Goal: Task Accomplishment & Management: Use online tool/utility

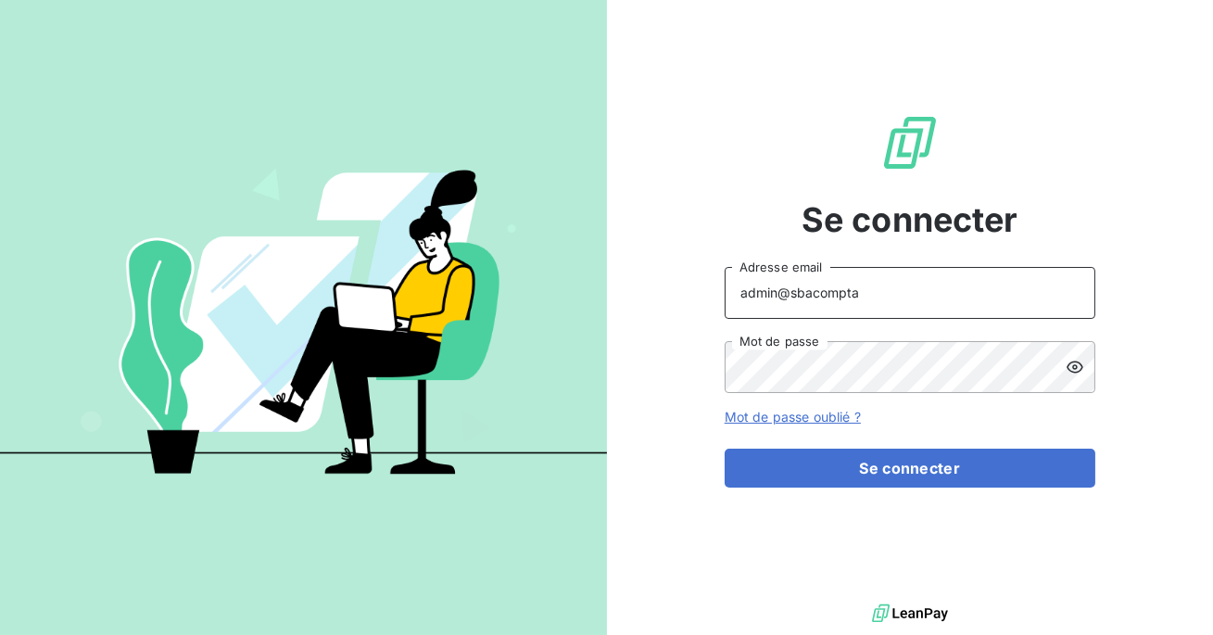
click at [887, 300] on input "admin@sbacompta" at bounding box center [910, 293] width 371 height 52
type input "admin@aclbureautique"
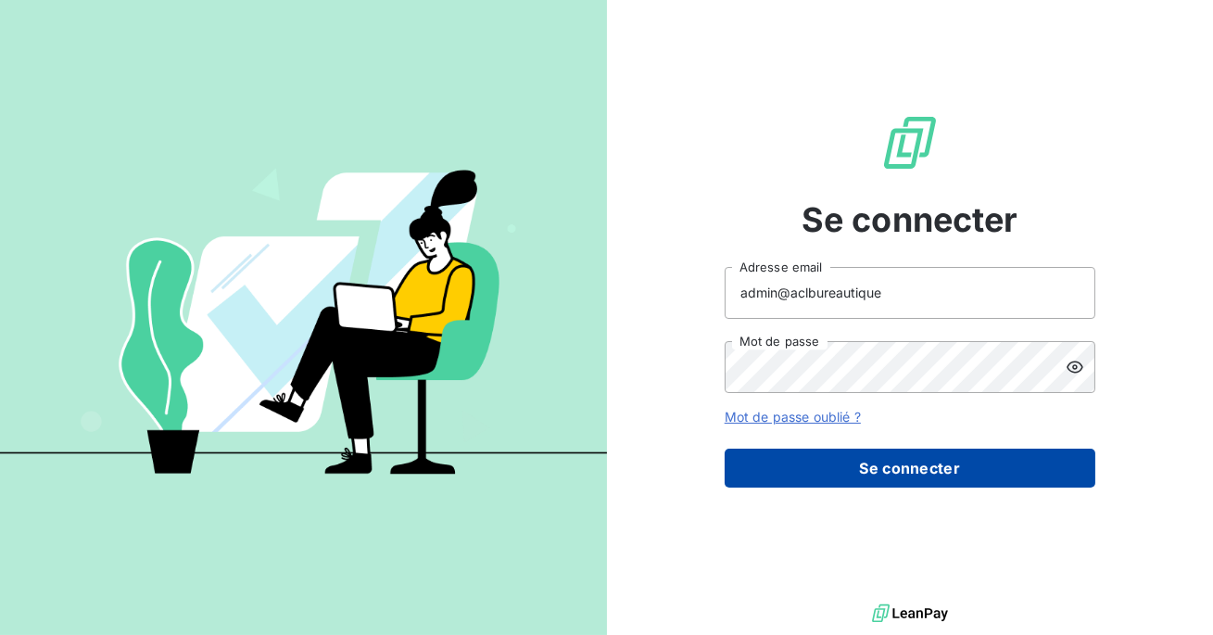
click at [868, 463] on button "Se connecter" at bounding box center [910, 468] width 371 height 39
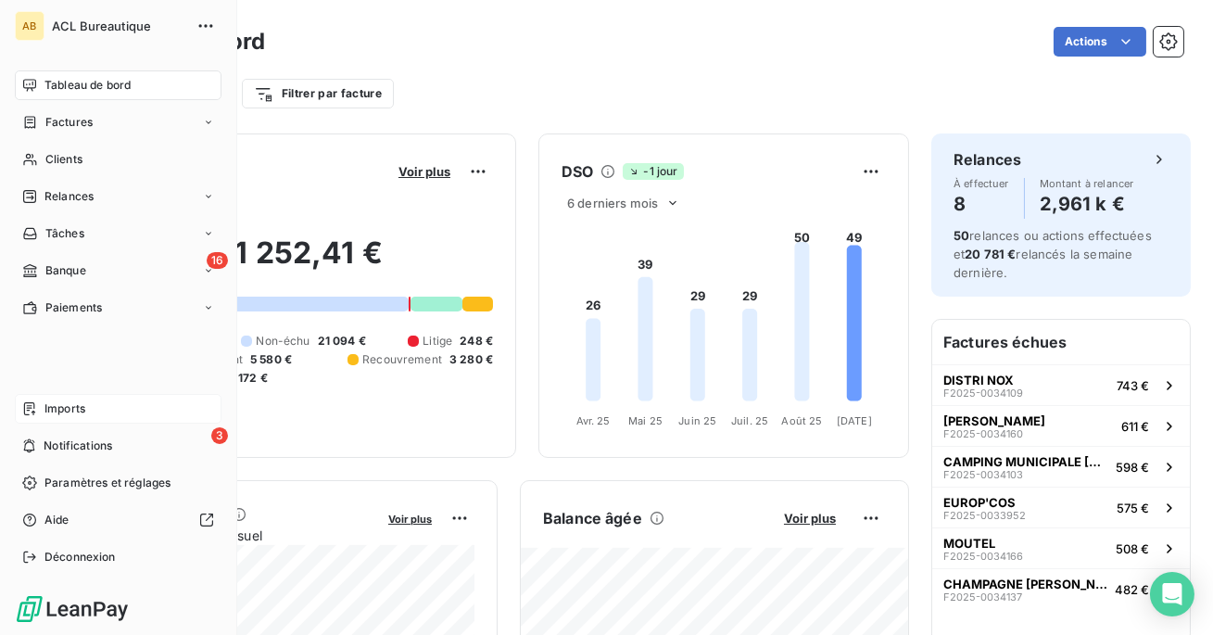
click at [44, 411] on div "Imports" at bounding box center [118, 409] width 207 height 30
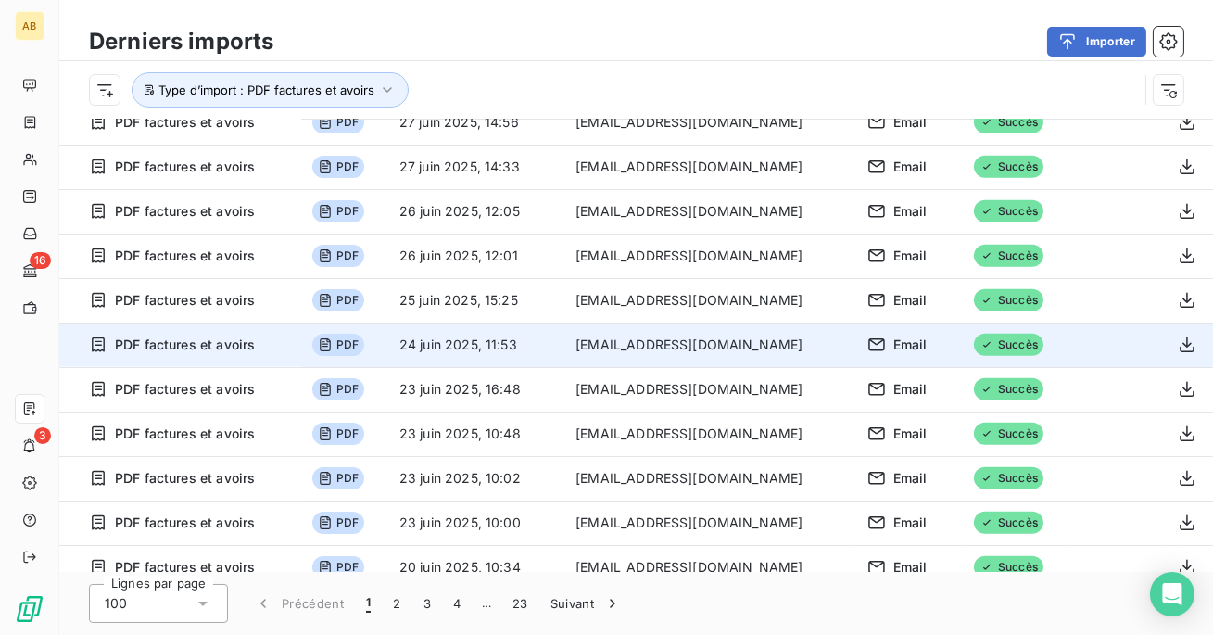
scroll to position [3966, 0]
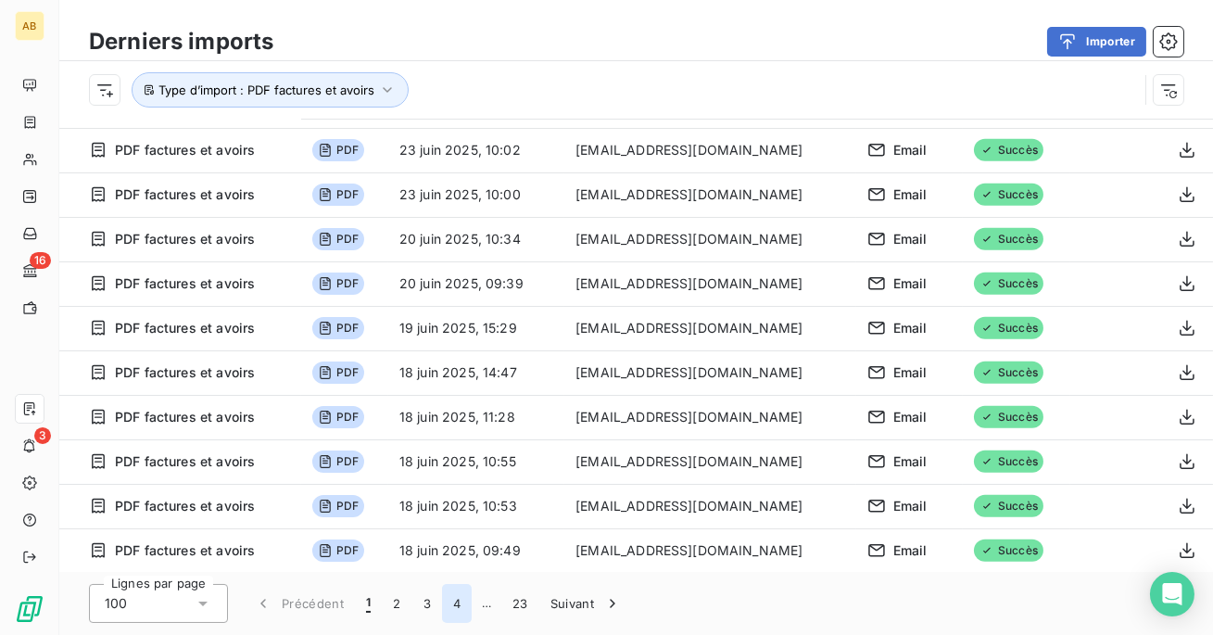
click at [449, 603] on button "4" at bounding box center [457, 603] width 30 height 39
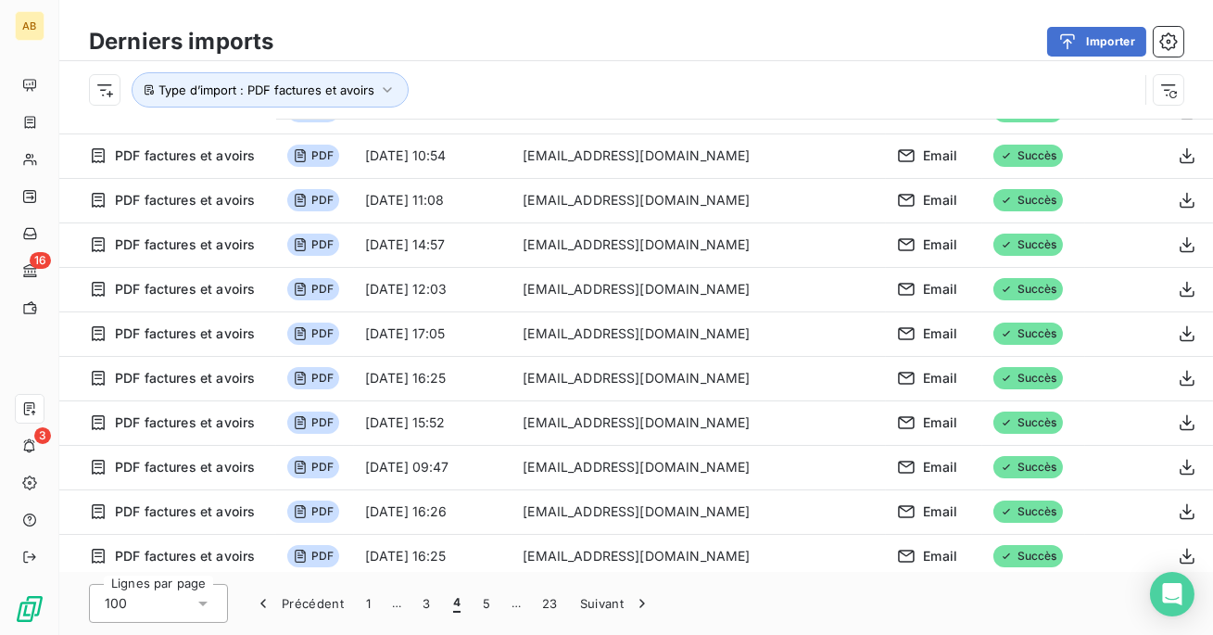
scroll to position [764, 0]
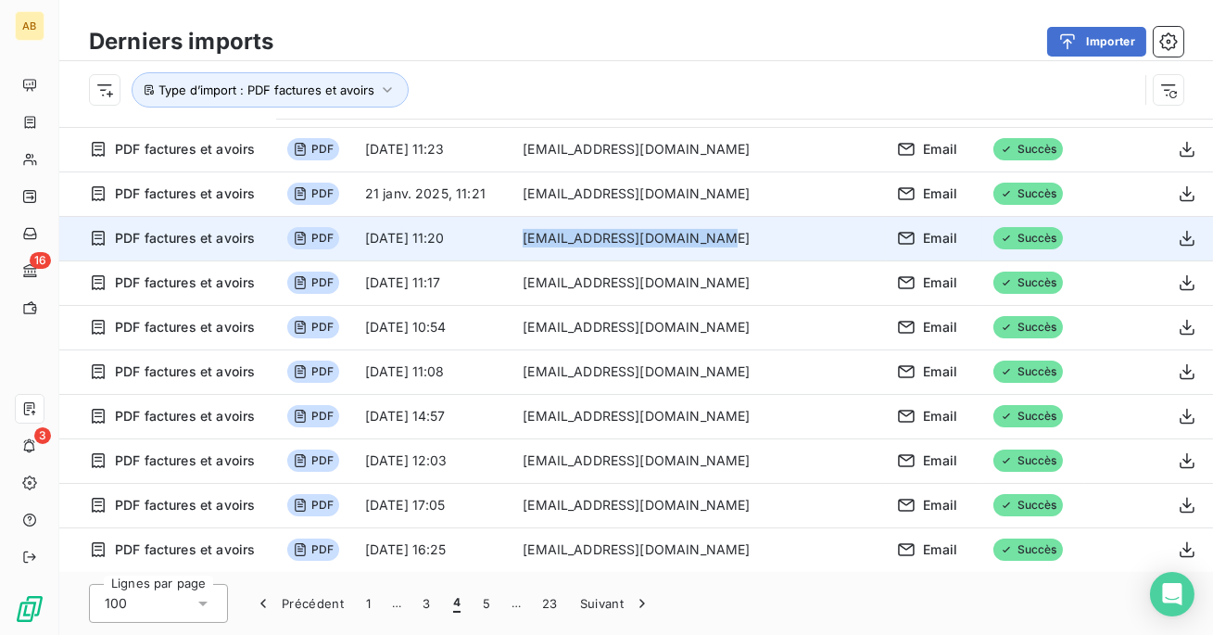
drag, startPoint x: 784, startPoint y: 246, endPoint x: 588, endPoint y: 243, distance: 196.5
click at [587, 243] on td "[EMAIL_ADDRESS][DOMAIN_NAME]" at bounding box center [699, 238] width 374 height 44
copy td "[EMAIL_ADDRESS][DOMAIN_NAME]"
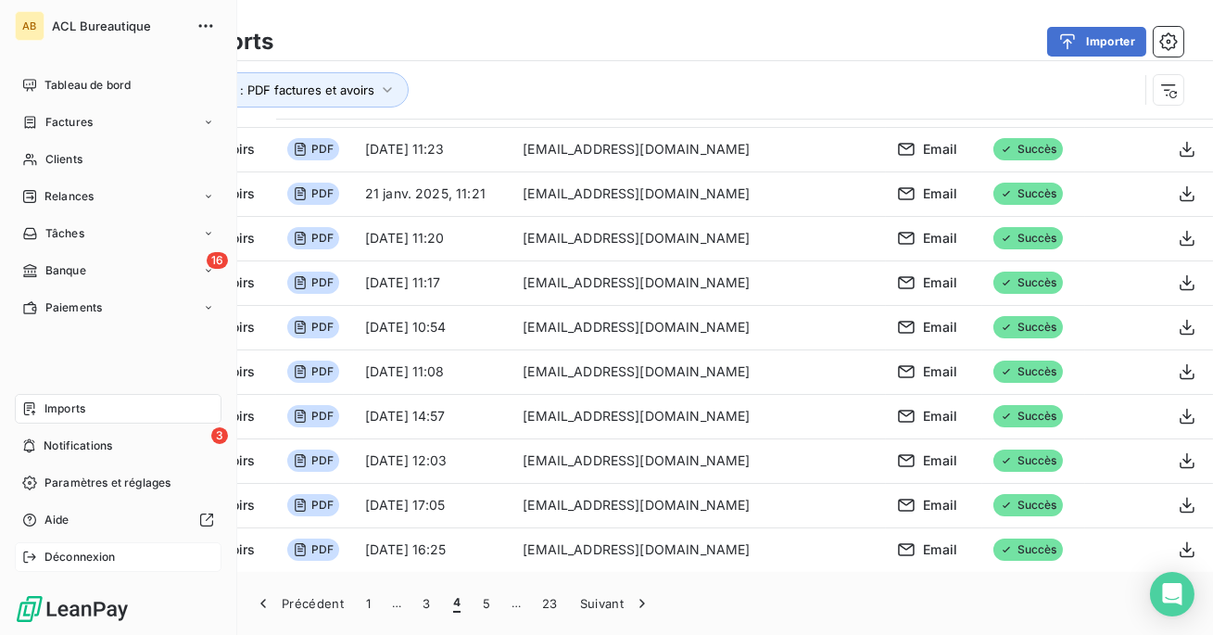
click at [35, 558] on icon at bounding box center [29, 557] width 15 height 15
